Goal: Task Accomplishment & Management: Manage account settings

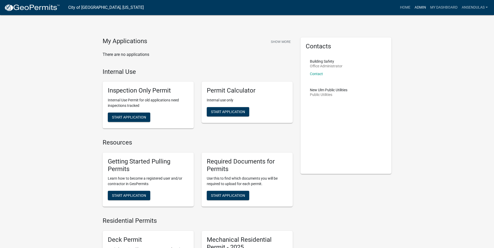
click at [416, 7] on link "Admin" at bounding box center [420, 8] width 16 height 10
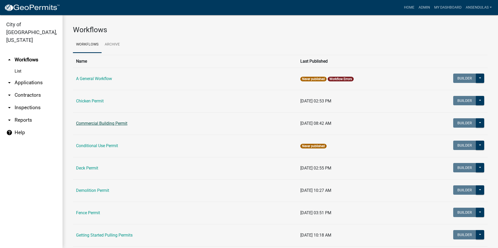
click at [101, 124] on link "Commercial Building Permit" at bounding box center [101, 123] width 51 height 5
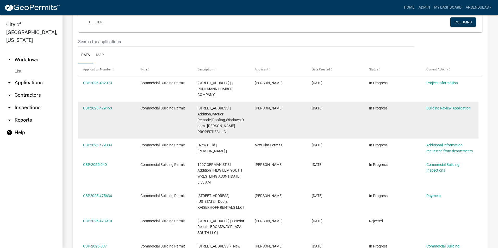
scroll to position [234, 0]
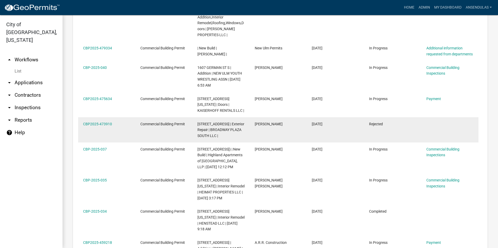
scroll to position [338, 0]
